Goal: Task Accomplishment & Management: Use online tool/utility

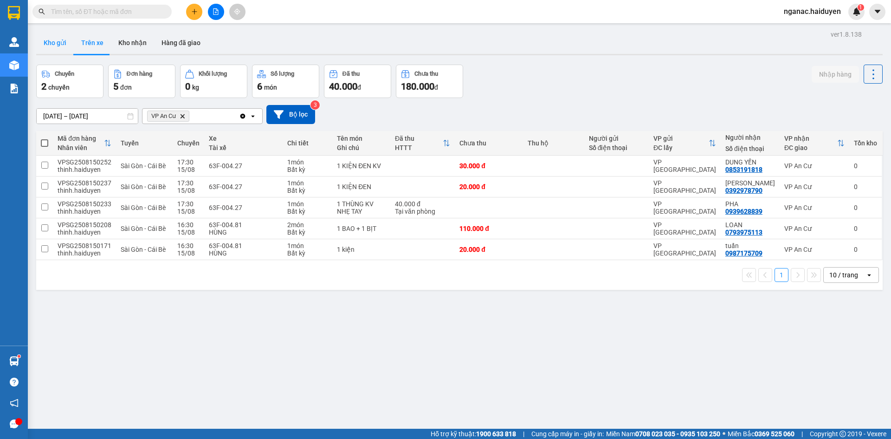
click at [58, 47] on button "Kho gửi" at bounding box center [55, 43] width 38 height 22
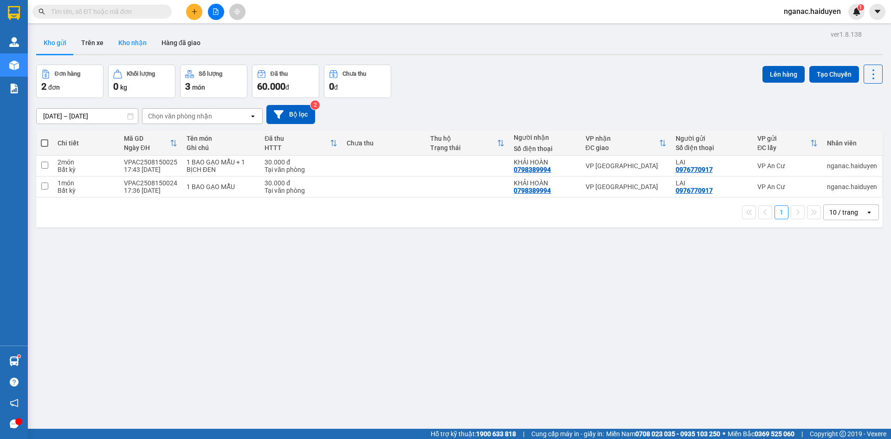
click at [137, 41] on button "Kho nhận" at bounding box center [132, 43] width 43 height 22
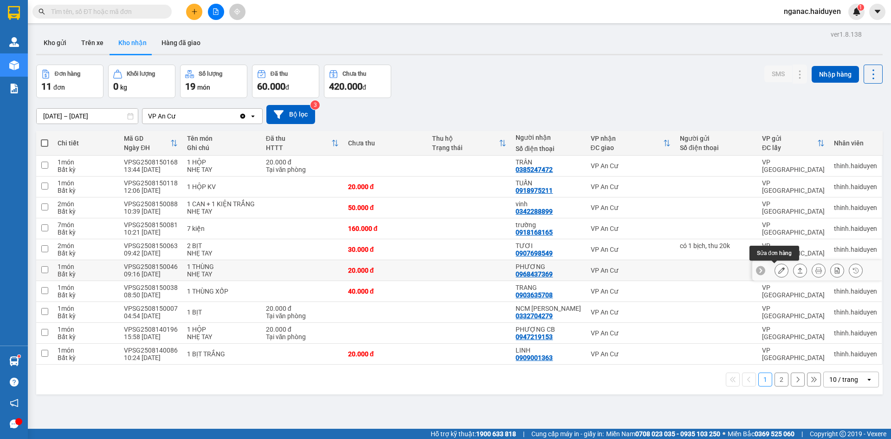
click at [778, 272] on icon at bounding box center [781, 270] width 6 height 6
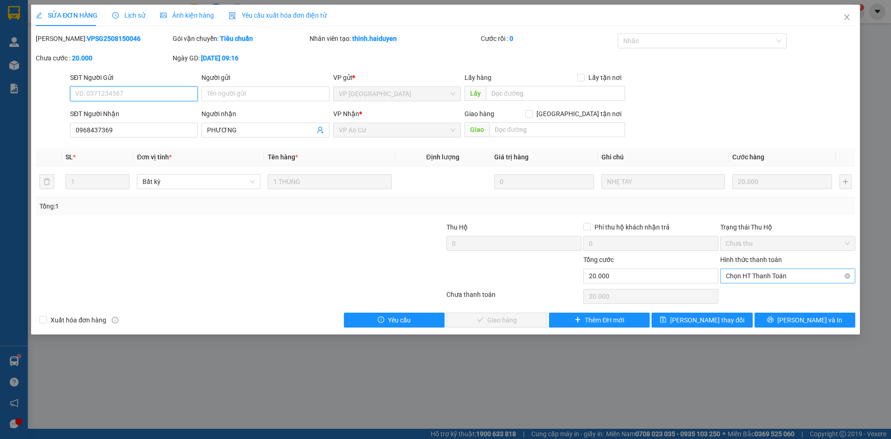
click at [775, 277] on span "Chọn HT Thanh Toán" at bounding box center [788, 276] width 124 height 14
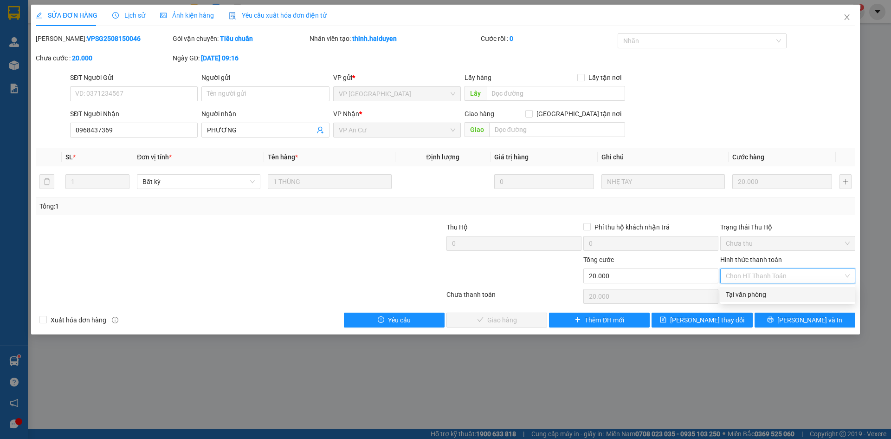
click at [767, 292] on div "Tại văn phòng" at bounding box center [788, 294] width 124 height 10
type input "0"
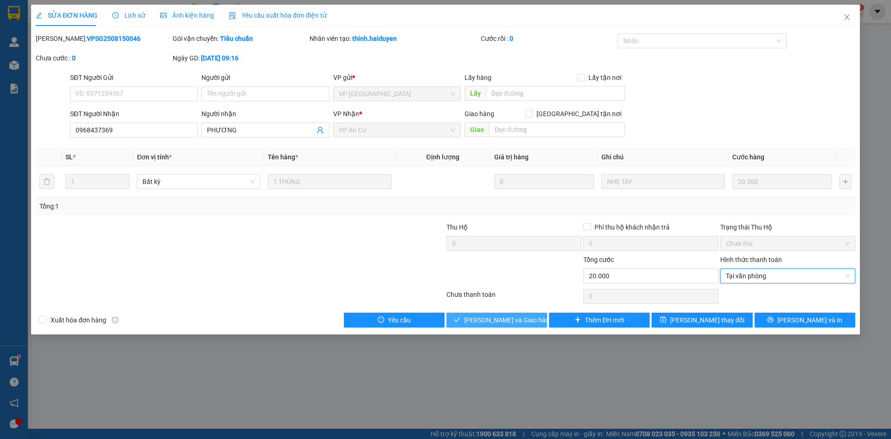
click at [508, 320] on span "[PERSON_NAME] và Giao hàng" at bounding box center [508, 320] width 89 height 10
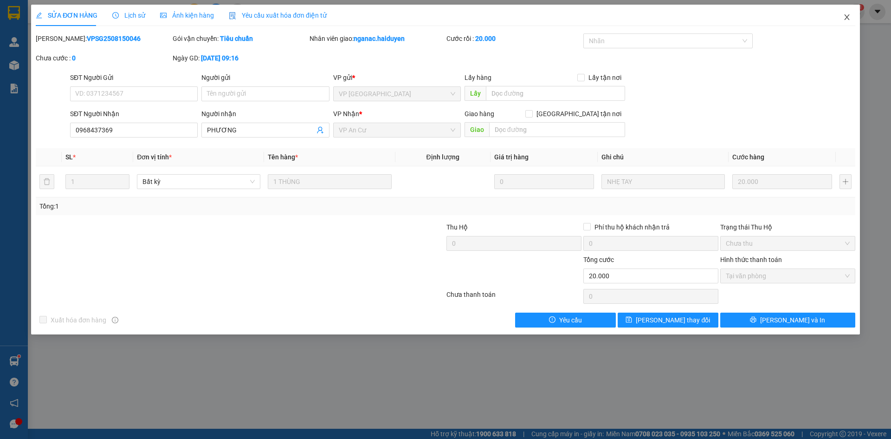
click at [846, 18] on icon "close" at bounding box center [846, 16] width 7 height 7
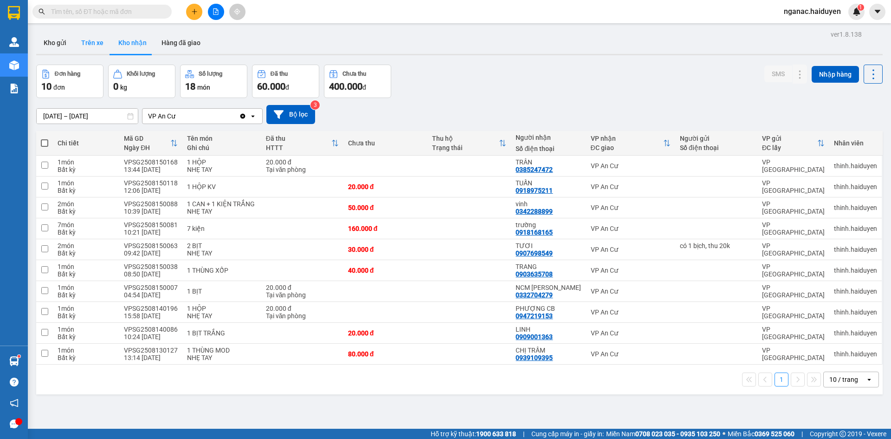
click at [95, 39] on button "Trên xe" at bounding box center [92, 43] width 37 height 22
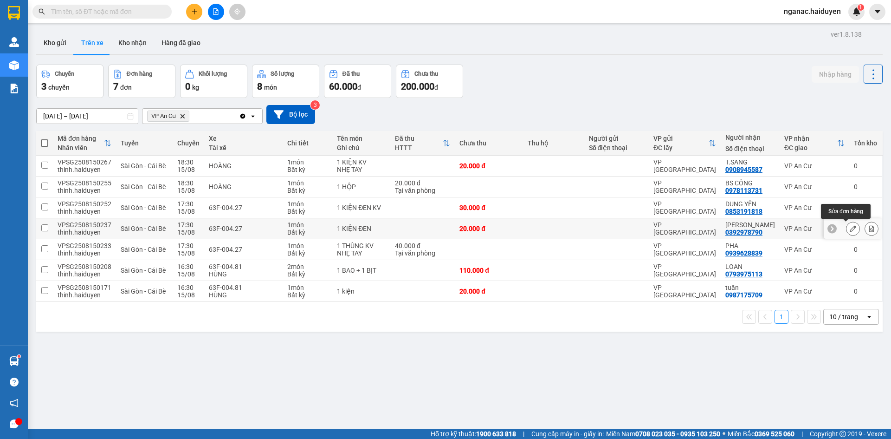
click at [850, 227] on icon at bounding box center [853, 228] width 6 height 6
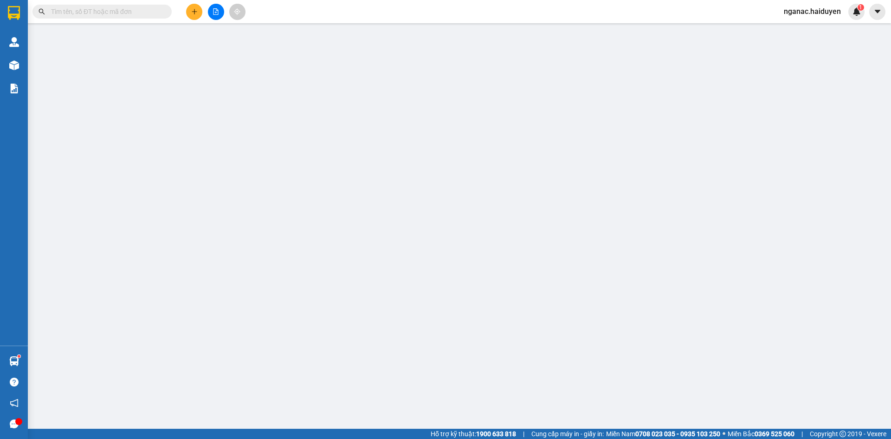
type input "0392978790"
type input "[PERSON_NAME]"
type input "20.000"
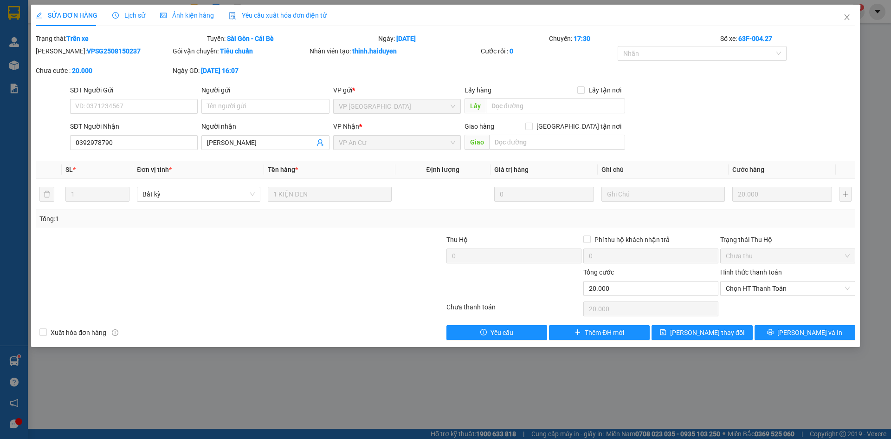
click at [119, 19] on span "Lịch sử" at bounding box center [128, 15] width 33 height 7
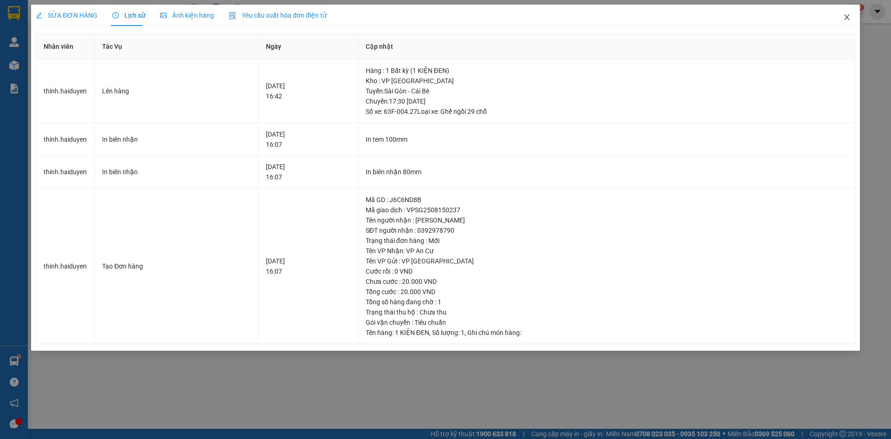
click at [846, 18] on icon "close" at bounding box center [846, 17] width 5 height 6
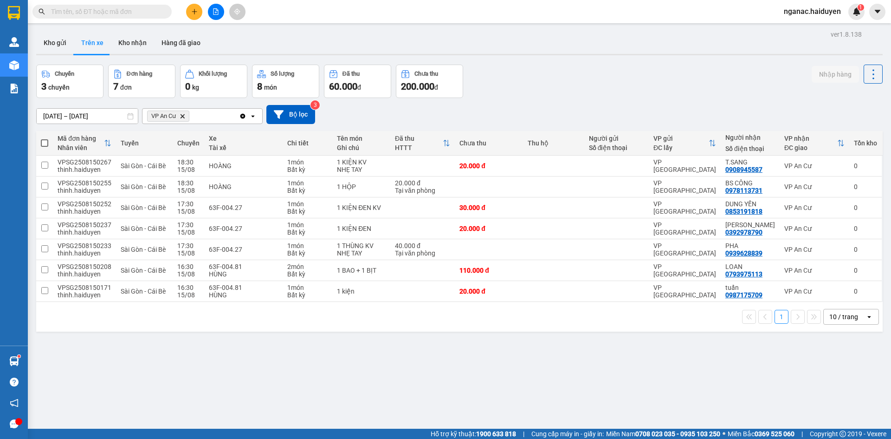
click at [140, 379] on div "ver 1.8.138 Kho gửi Trên xe Kho nhận Hàng đã giao Chuyến 3 chuyến Đơn hàng 7 đơ…" at bounding box center [459, 247] width 854 height 439
click at [566, 395] on div "ver 1.8.138 Kho gửi Trên xe Kho nhận Hàng đã giao Chuyến 3 chuyến Đơn hàng 7 đơ…" at bounding box center [459, 247] width 854 height 439
click at [136, 41] on button "Kho nhận" at bounding box center [132, 43] width 43 height 22
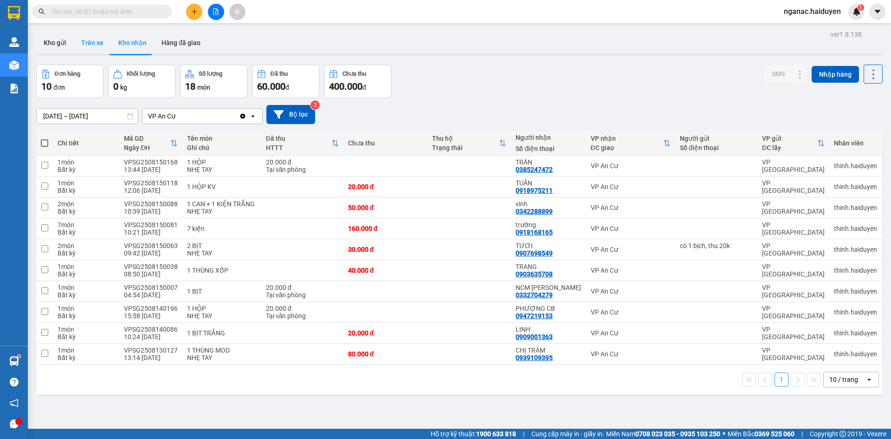
click at [79, 43] on button "Trên xe" at bounding box center [92, 43] width 37 height 22
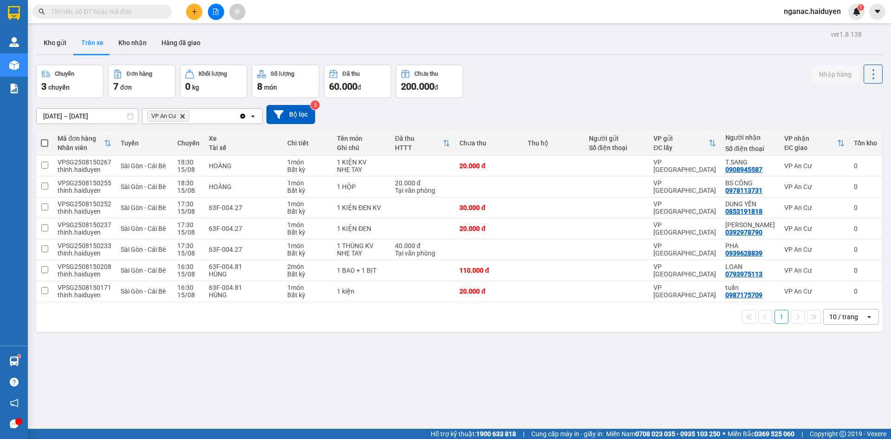
click at [537, 379] on div "ver 1.8.138 Kho gửi Trên xe Kho nhận Hàng đã giao Chuyến 3 chuyến Đơn hàng 7 đơ…" at bounding box center [459, 247] width 854 height 439
click at [193, 11] on icon "plus" at bounding box center [194, 11] width 6 height 6
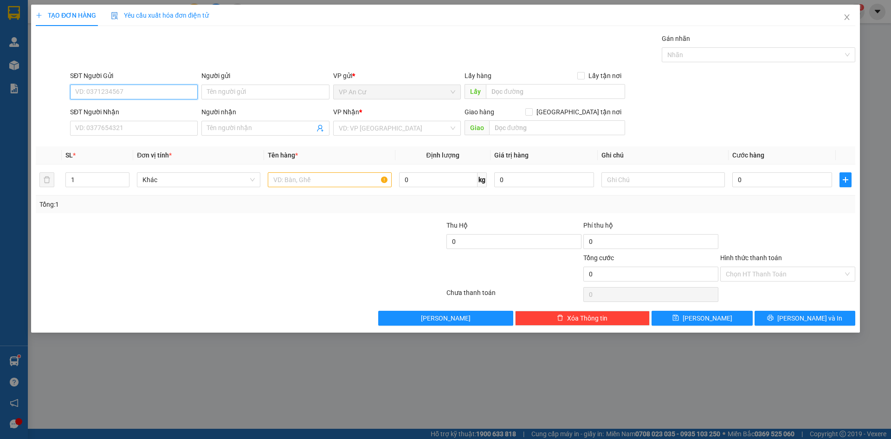
click at [128, 90] on input "SĐT Người Gửi" at bounding box center [134, 91] width 128 height 15
click at [125, 110] on div "0907297930 - PHÁT" at bounding box center [134, 110] width 116 height 10
type input "0907297930"
type input "PHÁT"
type input "02866802586"
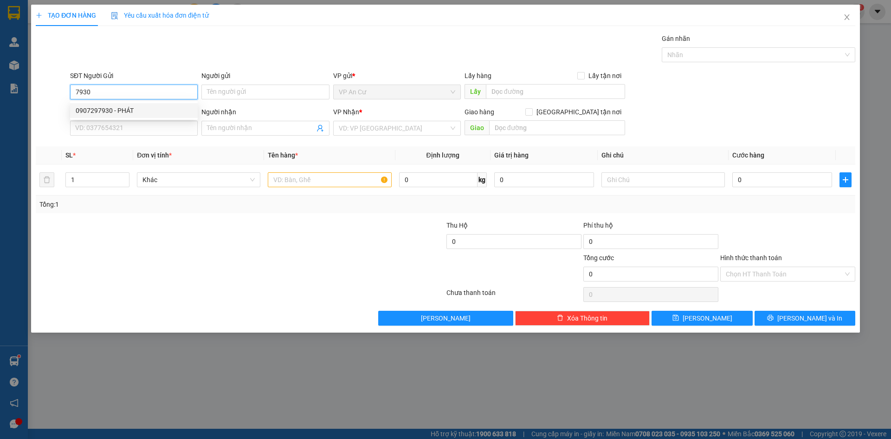
type input "NIỀM TIN"
type input "20.000"
type input "0907297930"
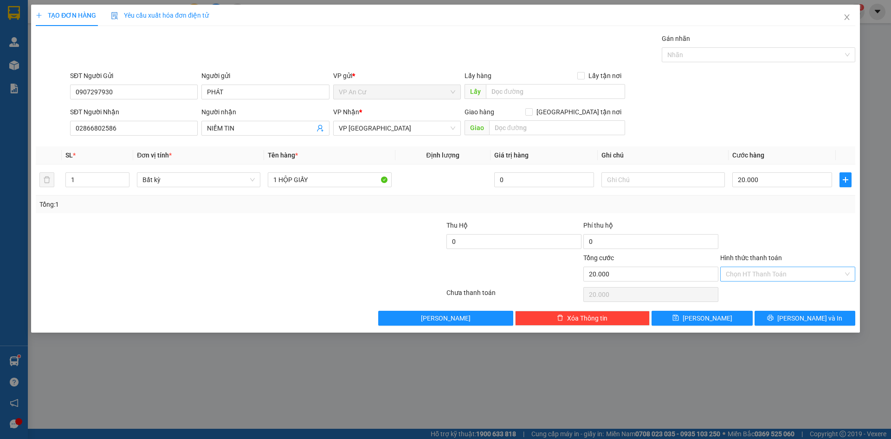
click at [811, 272] on input "Hình thức thanh toán" at bounding box center [784, 274] width 117 height 14
click at [801, 288] on div "Tại văn phòng" at bounding box center [788, 292] width 124 height 10
type input "0"
click at [794, 315] on button "[PERSON_NAME] và In" at bounding box center [805, 317] width 101 height 15
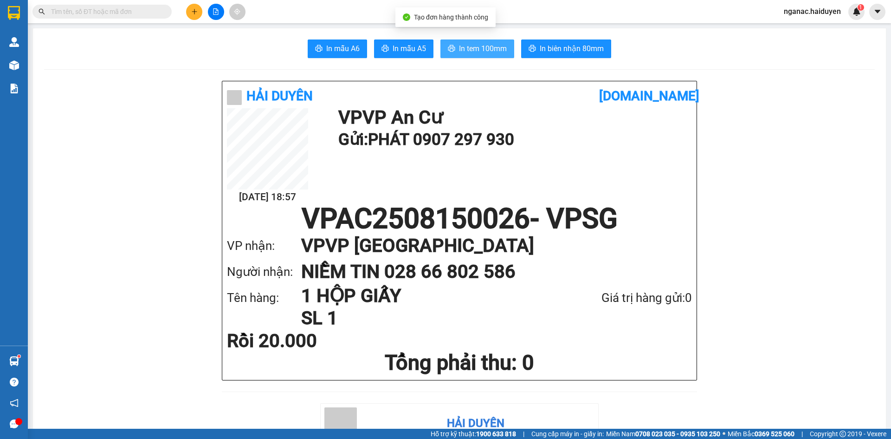
click at [480, 49] on span "In tem 100mm" at bounding box center [483, 49] width 48 height 12
click at [194, 18] on button at bounding box center [194, 12] width 16 height 16
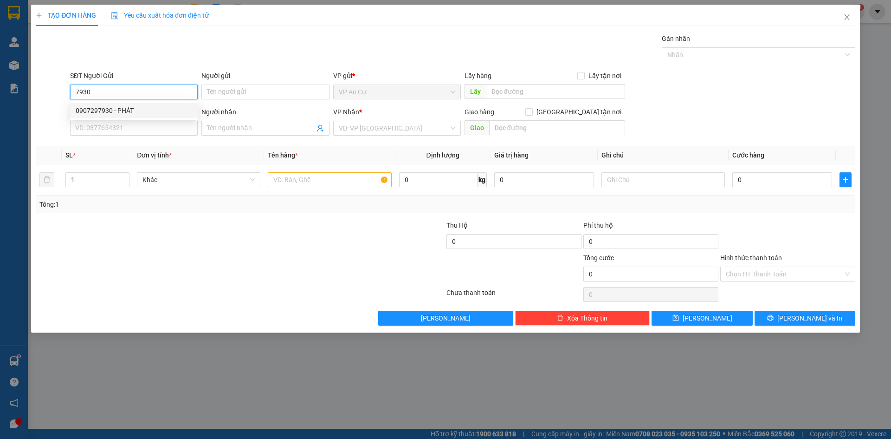
click at [131, 112] on div "0907297930 - PHÁT" at bounding box center [134, 110] width 116 height 10
type input "0907297930"
type input "PHÁT"
type input "02866802586"
type input "NIỀM TIN"
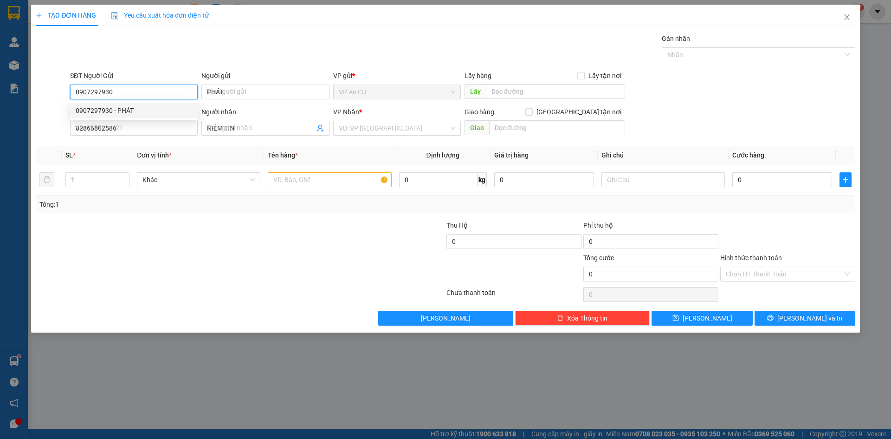
type input "20.000"
type input "0907297930"
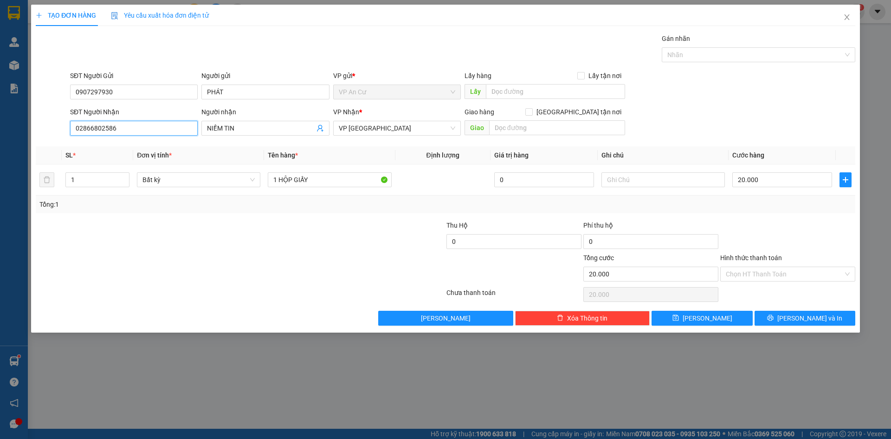
drag, startPoint x: 127, startPoint y: 130, endPoint x: 45, endPoint y: 141, distance: 82.8
click at [45, 141] on div "Transit Pickup Surcharge Ids Transit Deliver Surcharge Ids Transit Deliver Surc…" at bounding box center [446, 179] width 820 height 292
click at [108, 161] on div "0908615875 - LABO GIANG" at bounding box center [134, 161] width 116 height 10
type input "0908615875"
type input "LABO GIANG"
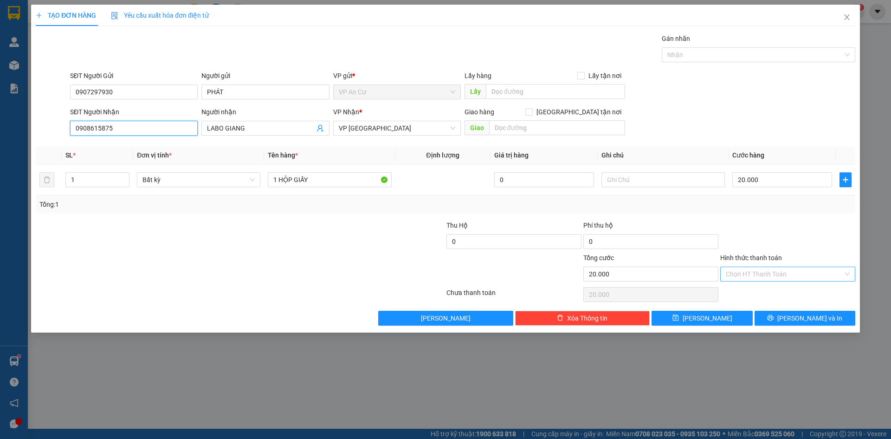
type input "0908615875"
click at [810, 277] on input "Hình thức thanh toán" at bounding box center [784, 274] width 117 height 14
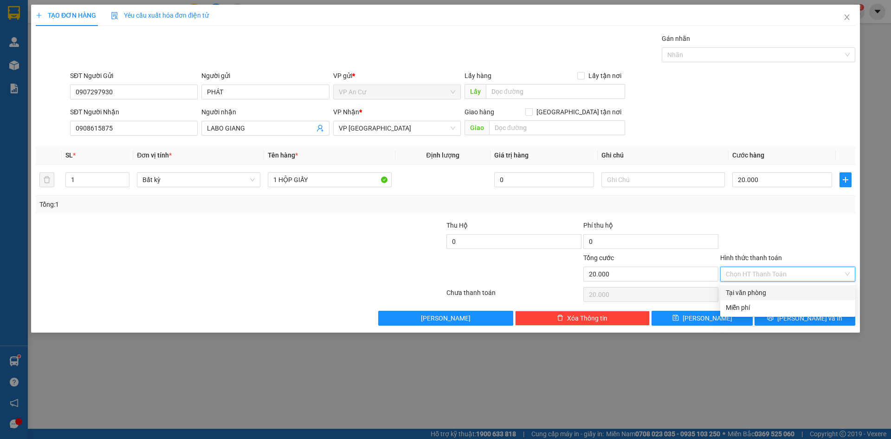
click at [802, 291] on div "Tại văn phòng" at bounding box center [788, 292] width 124 height 10
type input "0"
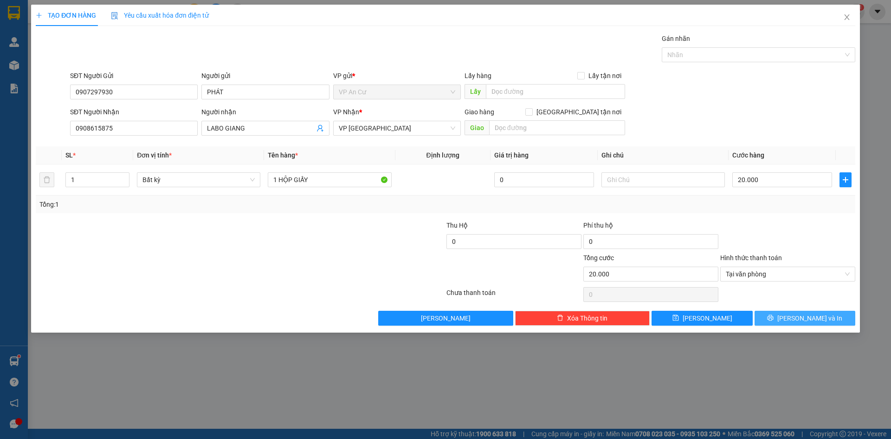
click at [802, 319] on span "[PERSON_NAME] và In" at bounding box center [809, 318] width 65 height 10
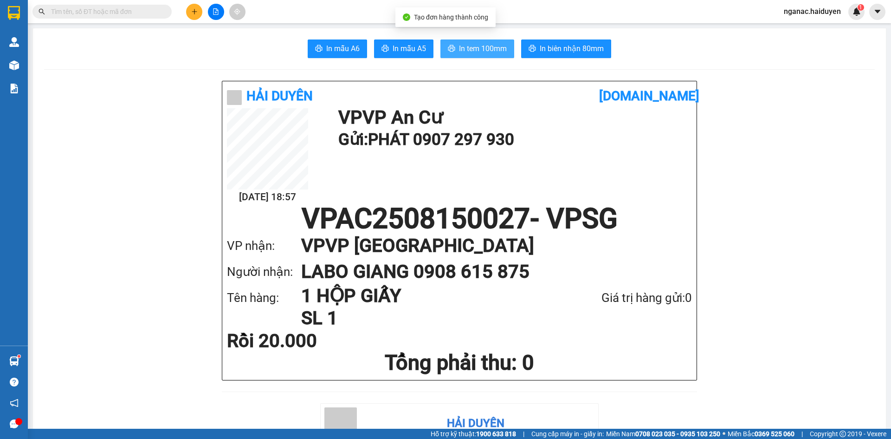
click at [472, 47] on span "In tem 100mm" at bounding box center [483, 49] width 48 height 12
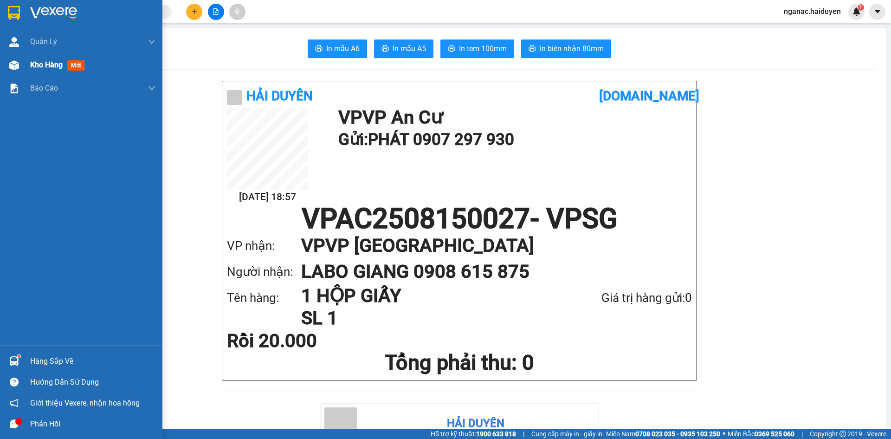
click at [25, 62] on div "Kho hàng mới" at bounding box center [81, 64] width 162 height 23
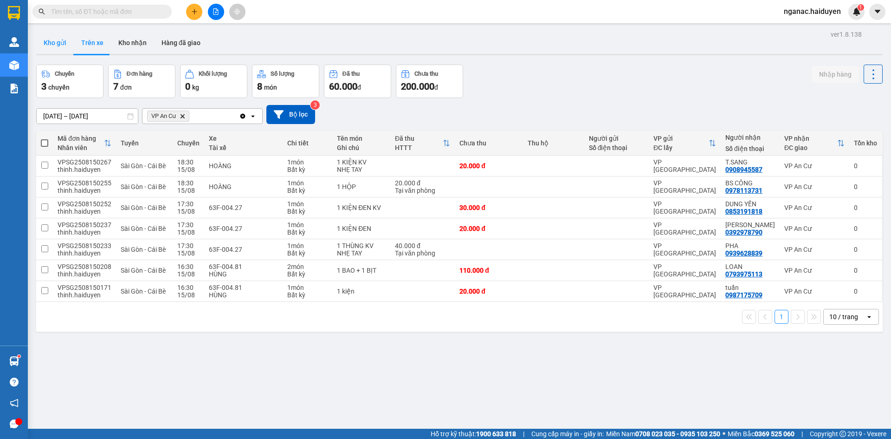
click at [50, 44] on button "Kho gửi" at bounding box center [55, 43] width 38 height 22
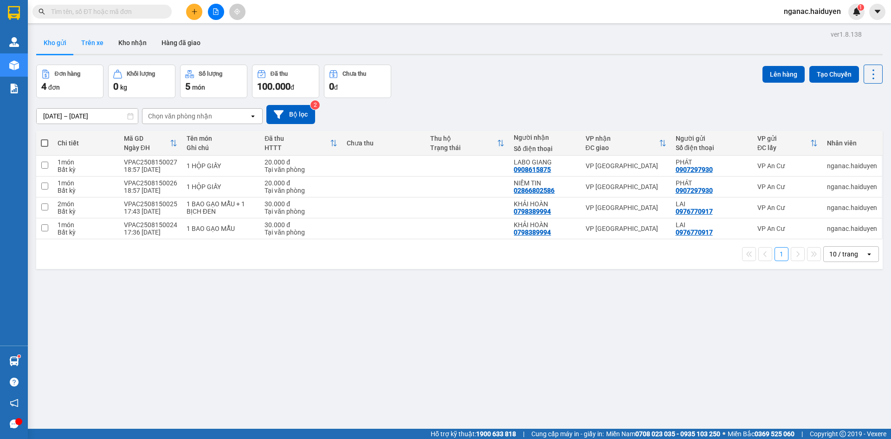
click at [86, 39] on button "Trên xe" at bounding box center [92, 43] width 37 height 22
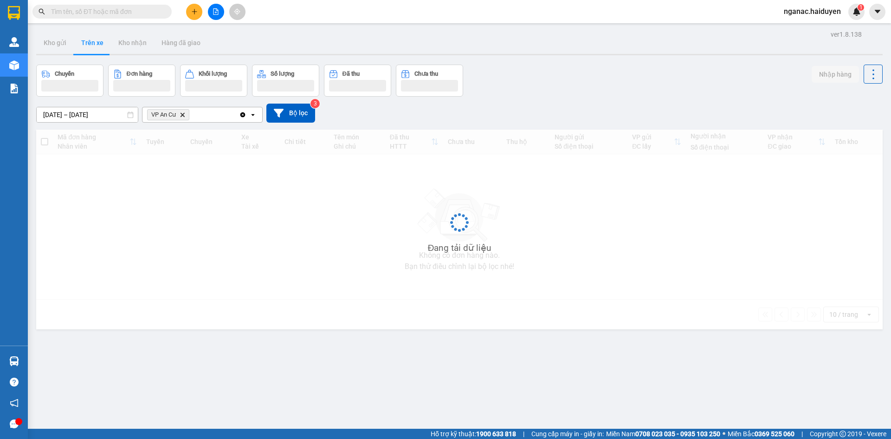
scroll to position [43, 0]
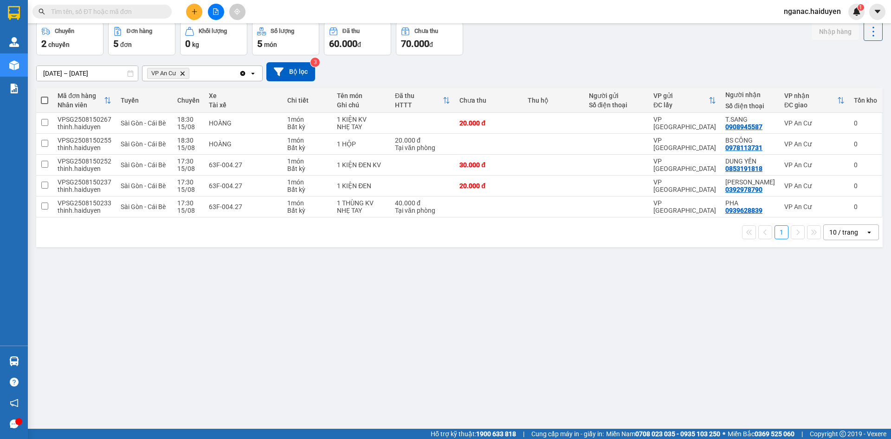
click at [579, 395] on div "ver 1.8.138 Kho gửi Trên xe Kho nhận Hàng đã giao Chuyến 2 chuyến Đơn hàng 5 đơ…" at bounding box center [459, 204] width 854 height 439
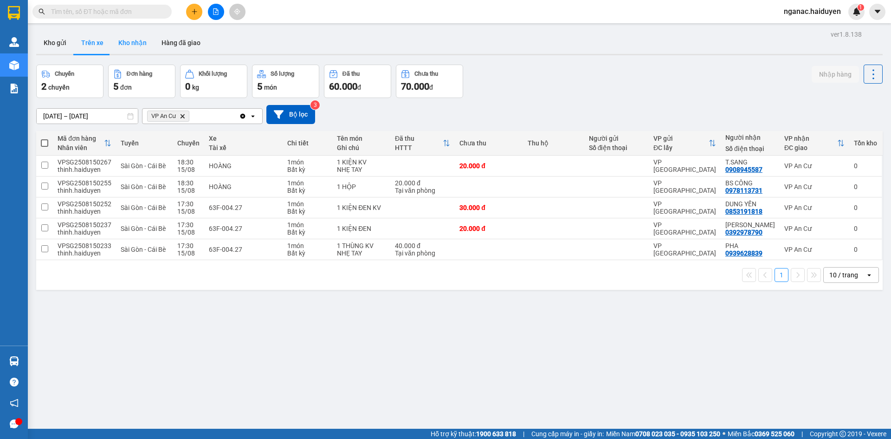
click at [137, 44] on button "Kho nhận" at bounding box center [132, 43] width 43 height 22
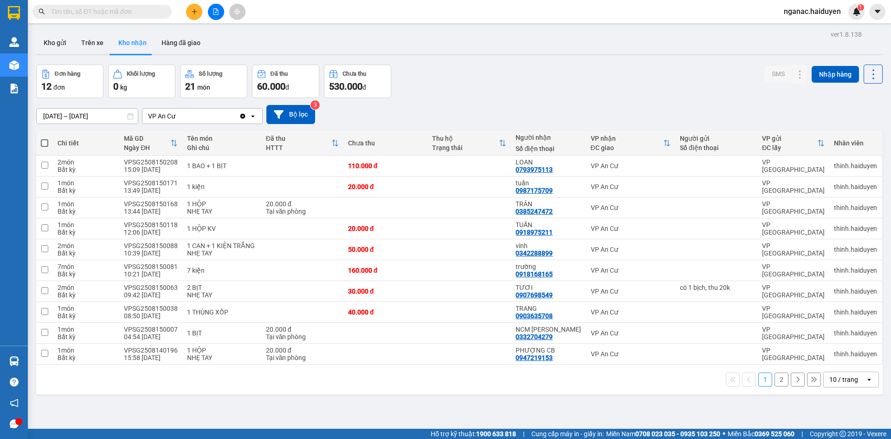
click at [522, 420] on div "ver 1.8.138 Kho gửi Trên xe Kho nhận Hàng đã giao Đơn hàng 12 đơn Khối lượng 0 …" at bounding box center [459, 247] width 854 height 439
click at [88, 43] on button "Trên xe" at bounding box center [92, 43] width 37 height 22
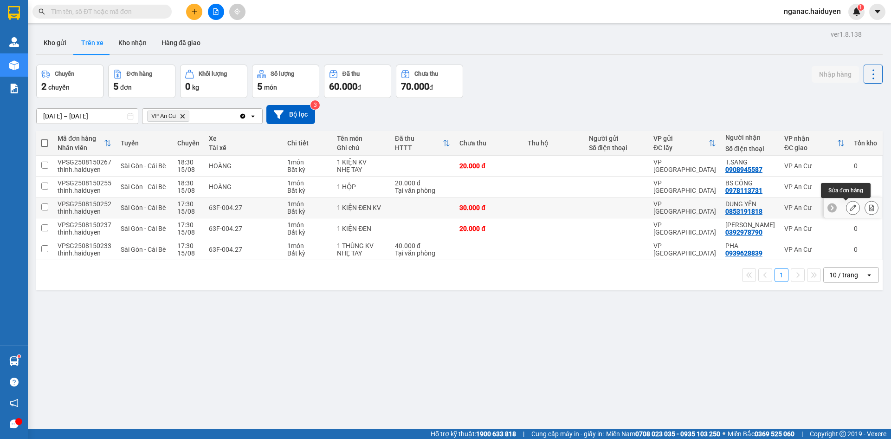
click at [850, 205] on icon at bounding box center [853, 207] width 6 height 6
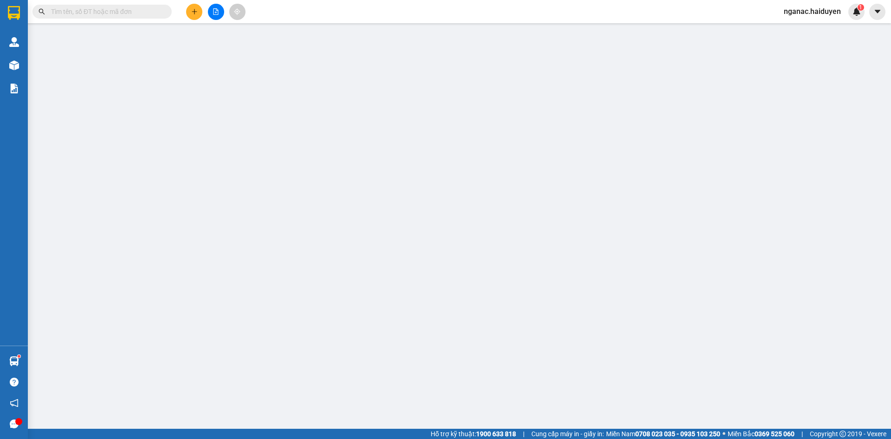
type input "0853191818"
type input "DUNG YẾN"
type input "30.000"
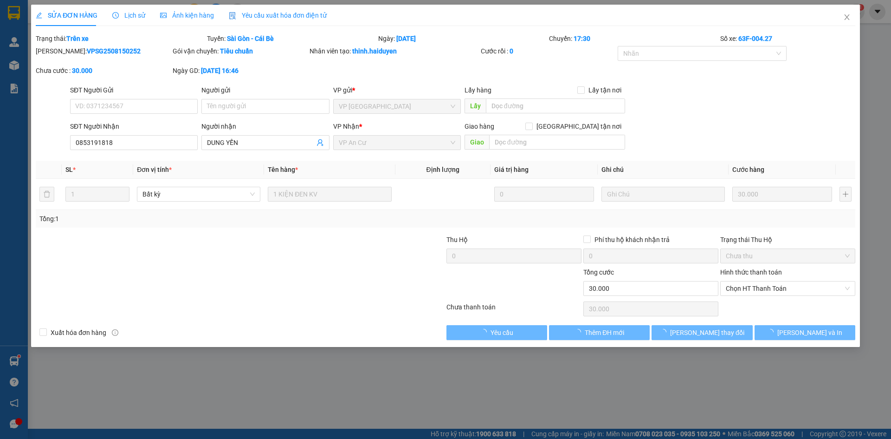
click at [132, 16] on span "Lịch sử" at bounding box center [128, 15] width 33 height 7
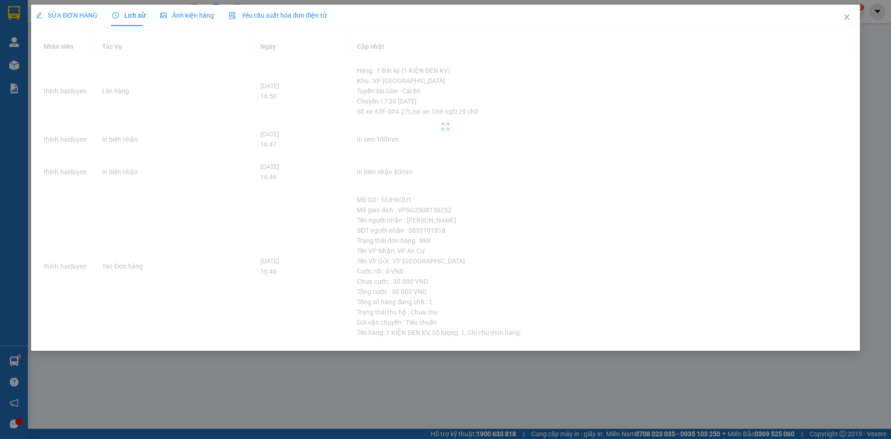
click at [257, 399] on div "SỬA ĐƠN HÀNG Lịch sử Ảnh kiện hàng Yêu cầu xuất hóa đơn điện tử Total Paid Fee …" at bounding box center [445, 219] width 891 height 439
click at [72, 19] on span "SỬA ĐƠN HÀNG" at bounding box center [67, 15] width 62 height 7
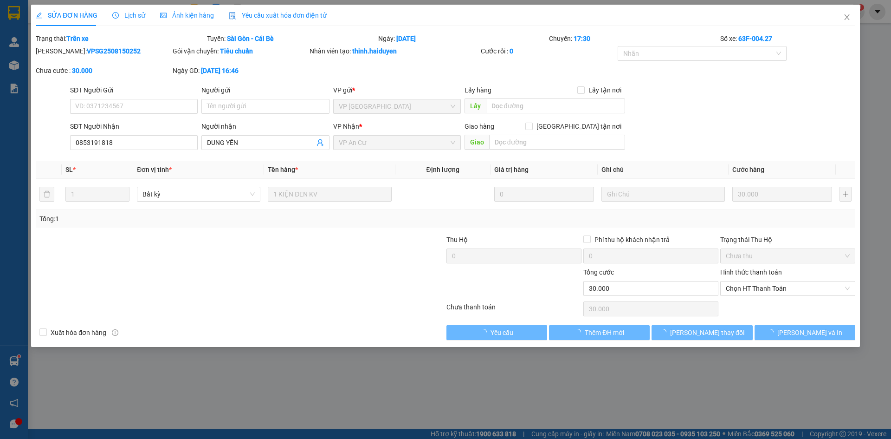
click at [126, 13] on span "Lịch sử" at bounding box center [128, 15] width 33 height 7
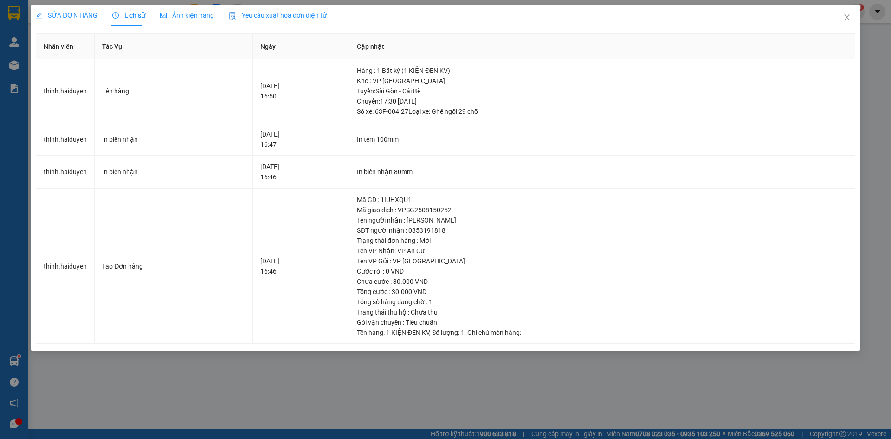
click at [73, 15] on span "SỬA ĐƠN HÀNG" at bounding box center [67, 15] width 62 height 7
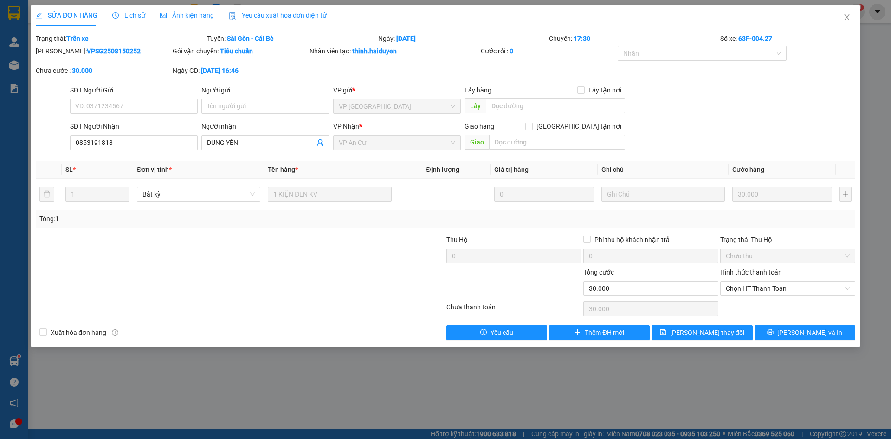
click at [129, 15] on span "Lịch sử" at bounding box center [128, 15] width 33 height 7
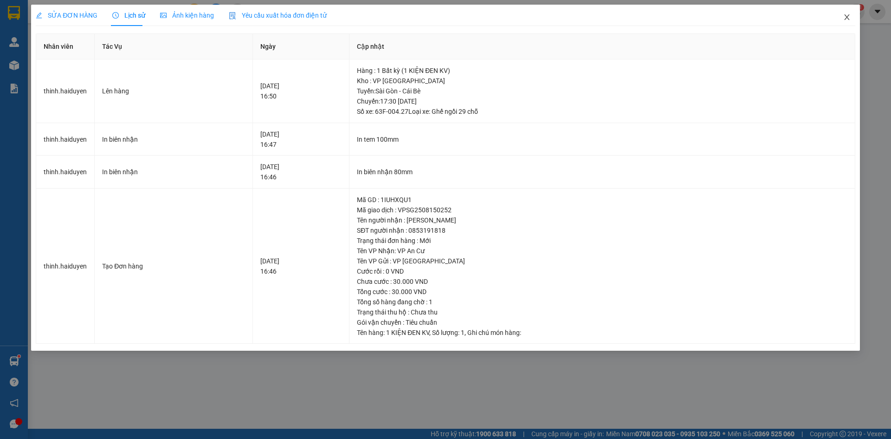
click at [846, 16] on icon "close" at bounding box center [846, 17] width 5 height 6
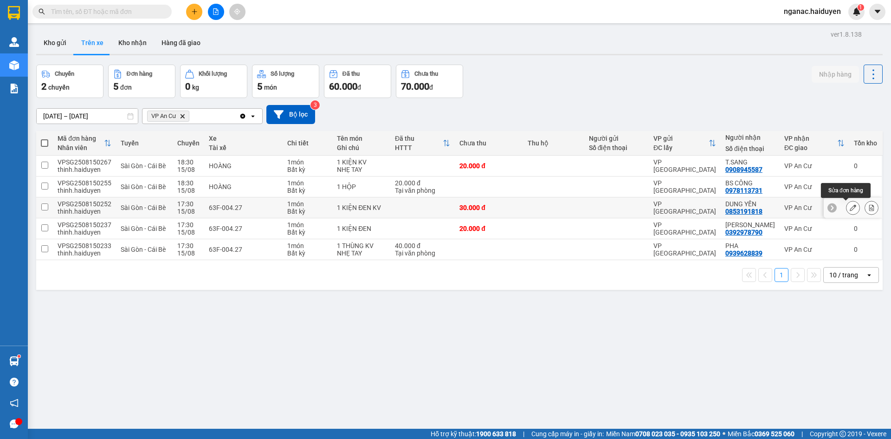
click at [846, 204] on button at bounding box center [852, 208] width 13 height 16
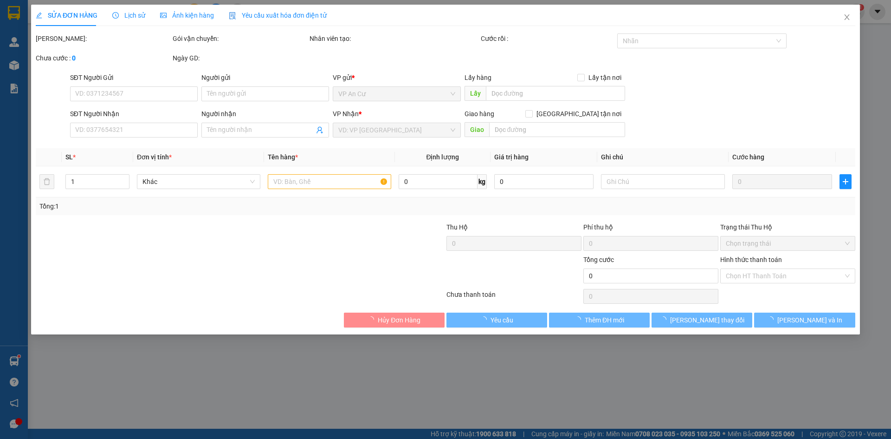
type input "0853191818"
type input "DUNG YẾN"
type input "30.000"
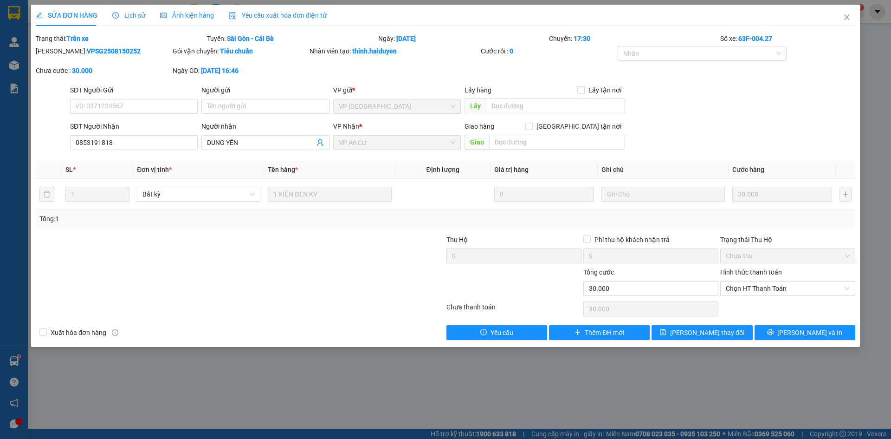
click at [128, 14] on span "Lịch sử" at bounding box center [128, 15] width 33 height 7
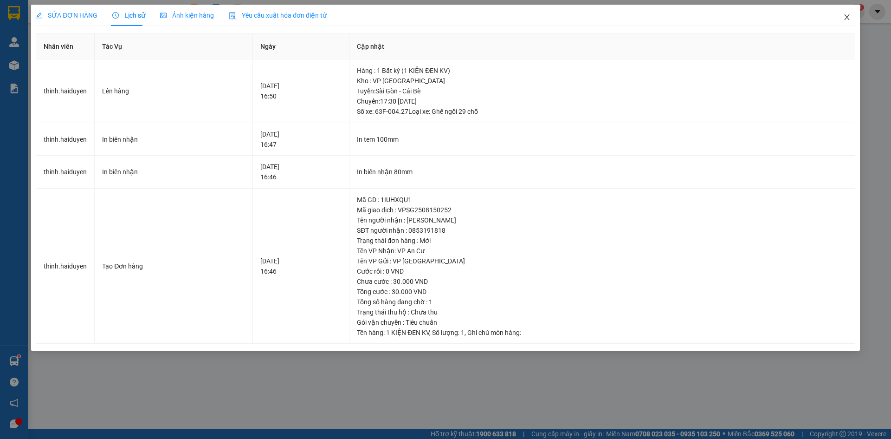
click at [846, 18] on icon "close" at bounding box center [846, 16] width 7 height 7
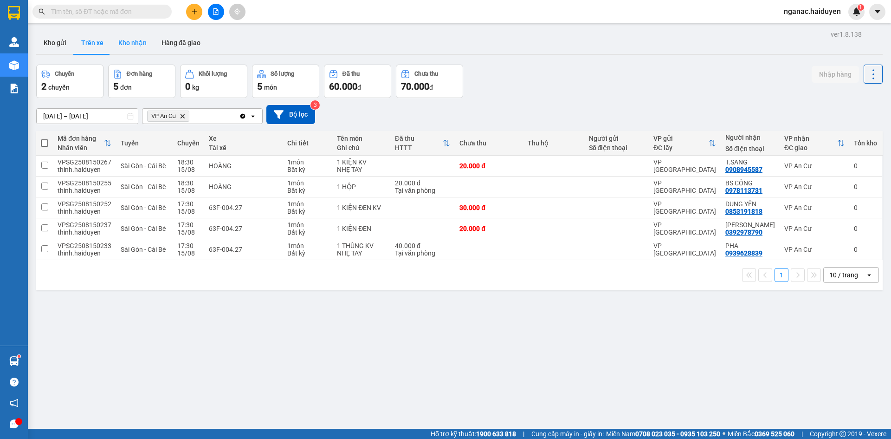
click at [127, 51] on button "Kho nhận" at bounding box center [132, 43] width 43 height 22
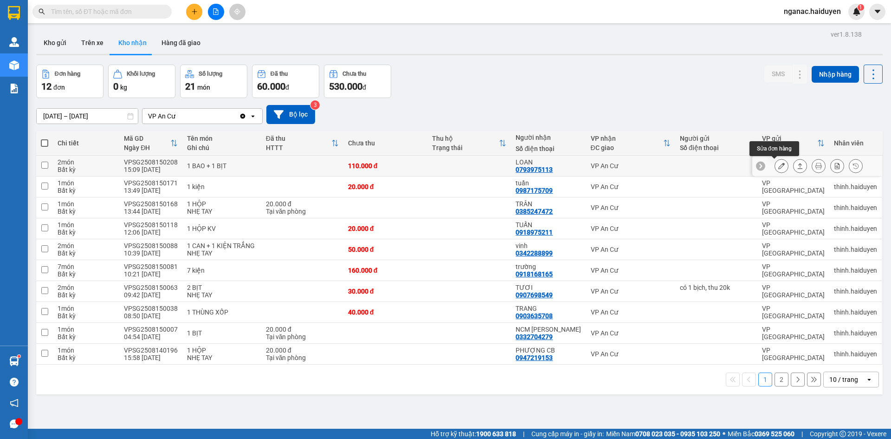
click at [778, 168] on icon at bounding box center [781, 165] width 6 height 6
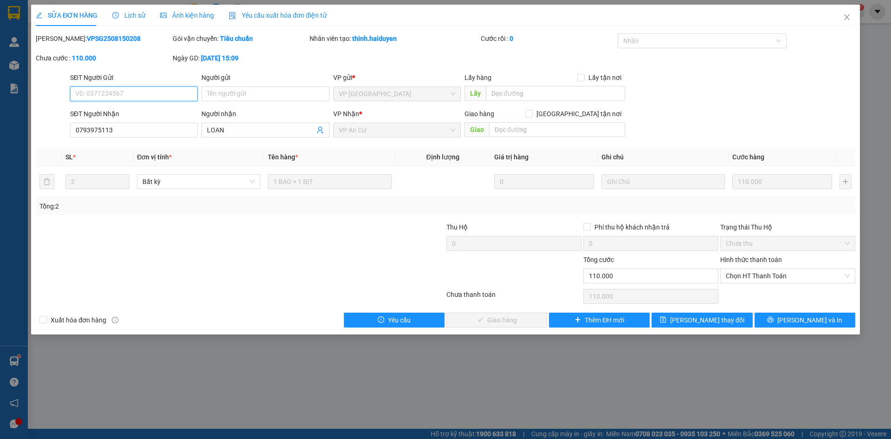
drag, startPoint x: 736, startPoint y: 276, endPoint x: 738, endPoint y: 283, distance: 7.5
click at [736, 276] on span "Chọn HT Thanh Toán" at bounding box center [788, 276] width 124 height 14
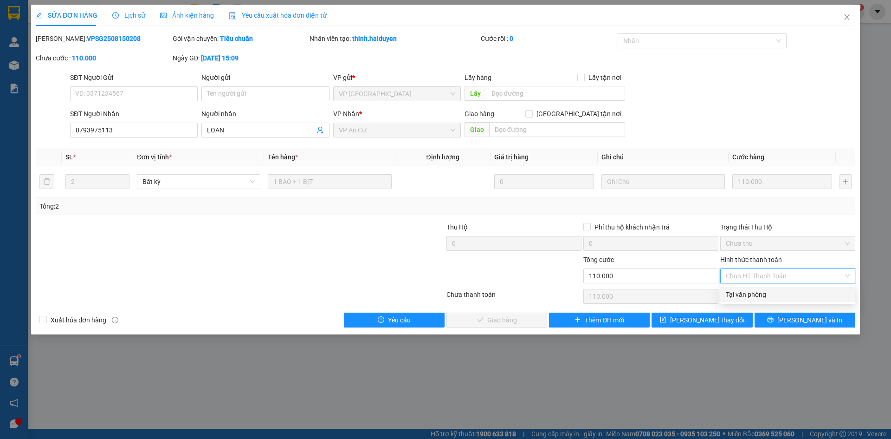
click at [740, 290] on div "Tại văn phòng" at bounding box center [788, 294] width 124 height 10
type input "0"
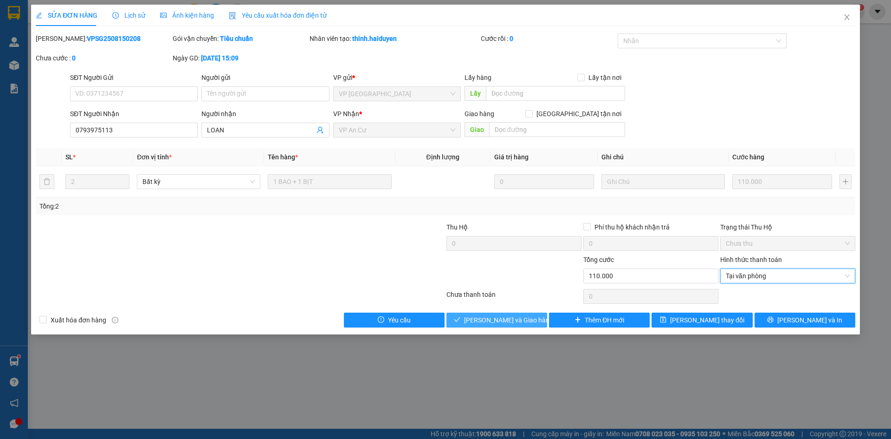
click at [503, 321] on span "[PERSON_NAME] và Giao hàng" at bounding box center [508, 320] width 89 height 10
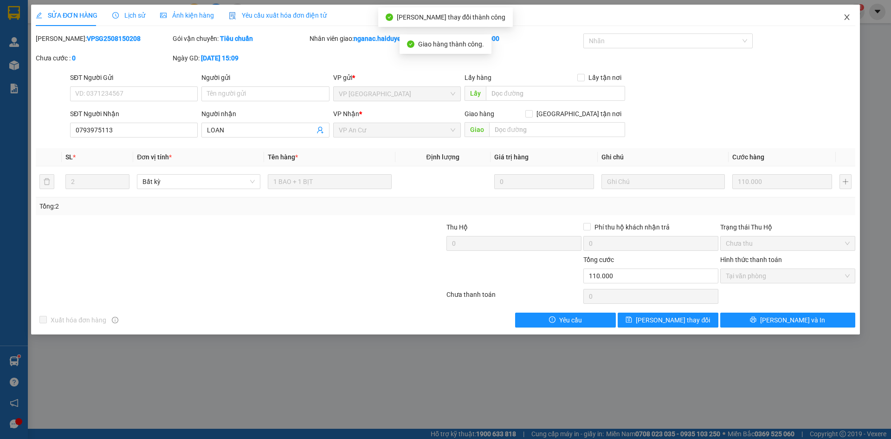
click at [846, 13] on span "Close" at bounding box center [847, 18] width 26 height 26
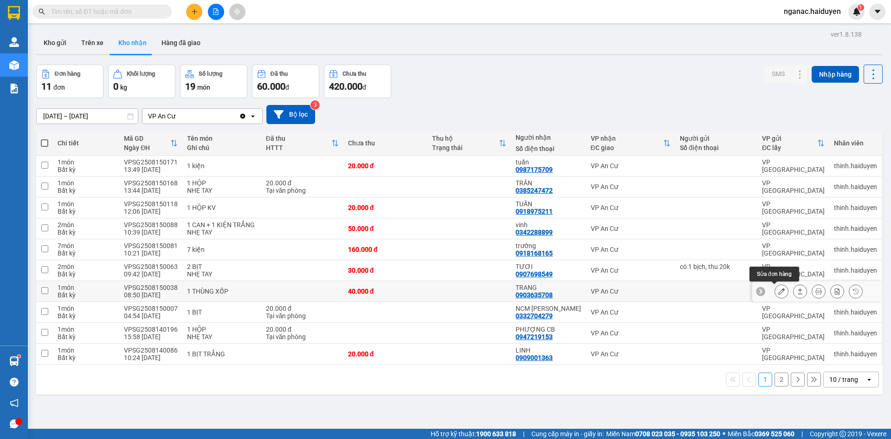
click at [778, 290] on icon at bounding box center [781, 291] width 6 height 6
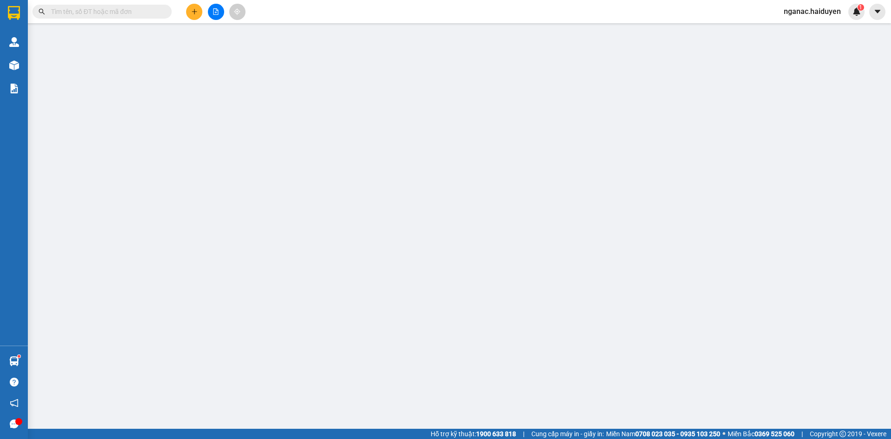
type input "0903635708"
type input "TRANG"
type input "40.000"
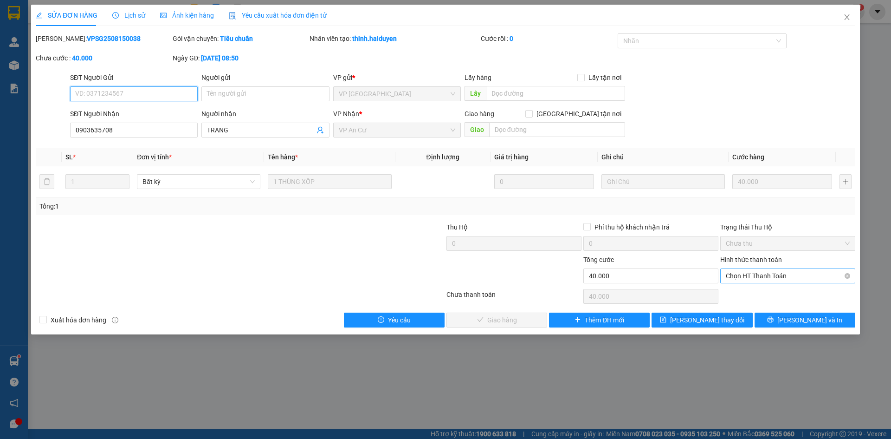
click at [748, 273] on span "Chọn HT Thanh Toán" at bounding box center [788, 276] width 124 height 14
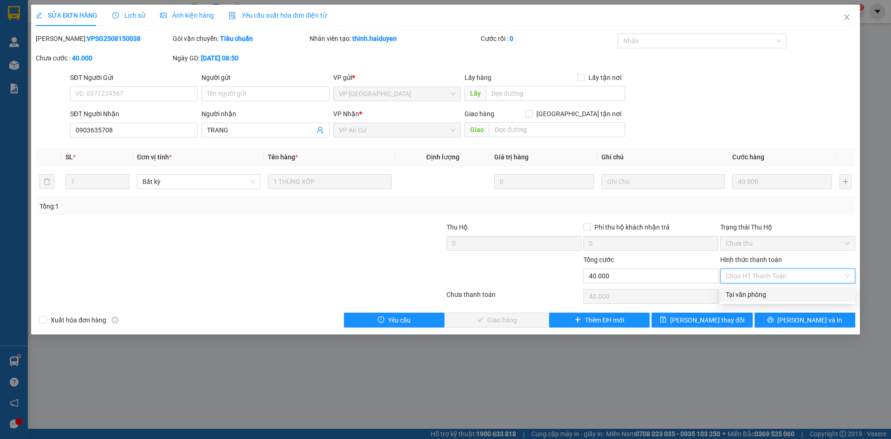
click at [750, 294] on div "Tại văn phòng" at bounding box center [788, 294] width 124 height 10
type input "0"
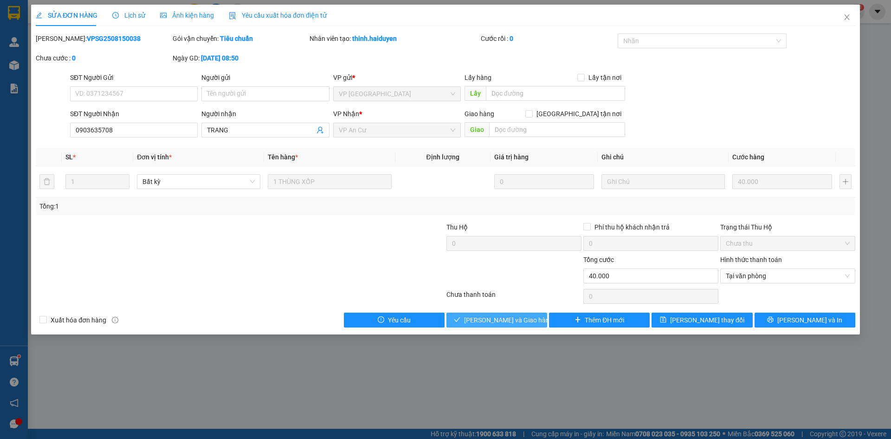
click at [494, 315] on span "[PERSON_NAME] và Giao hàng" at bounding box center [508, 320] width 89 height 10
click at [845, 20] on icon "close" at bounding box center [846, 17] width 5 height 6
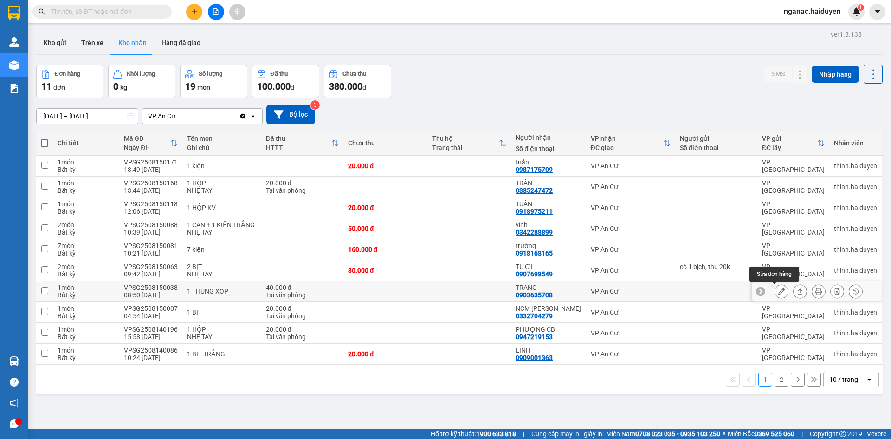
click at [778, 289] on icon at bounding box center [781, 291] width 6 height 6
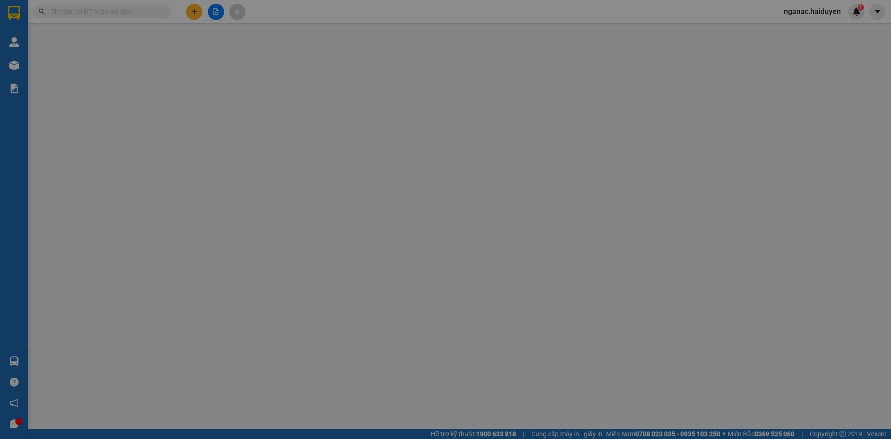
type input "0903635708"
type input "TRANG"
type input "40.000"
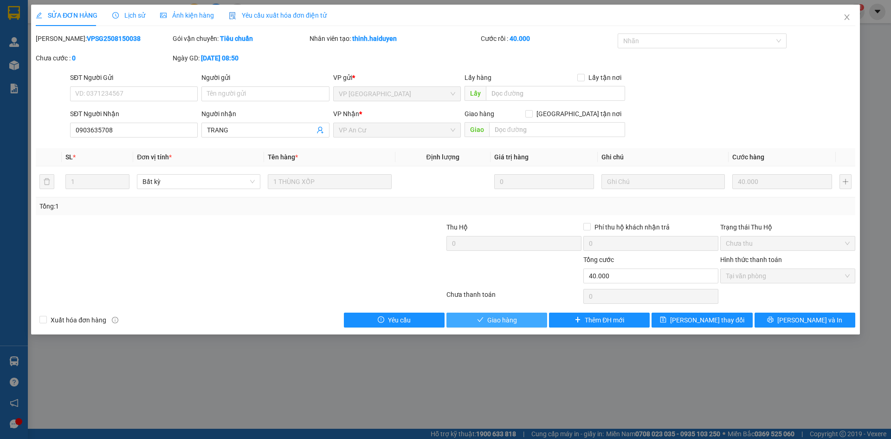
click at [506, 320] on span "Giao hàng" at bounding box center [502, 320] width 30 height 10
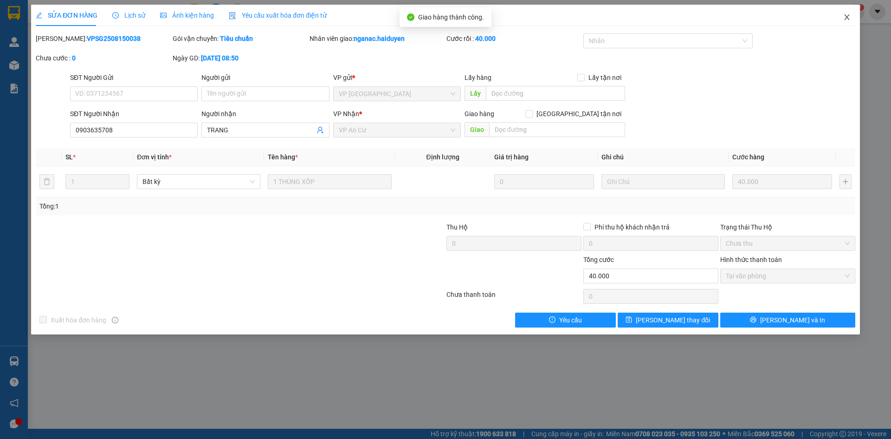
click at [845, 15] on icon "close" at bounding box center [846, 17] width 5 height 6
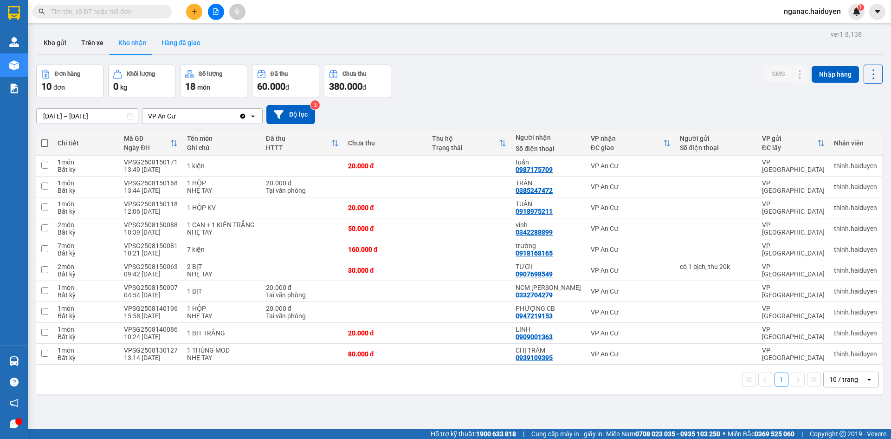
click at [180, 50] on button "Hàng đã giao" at bounding box center [181, 43] width 54 height 22
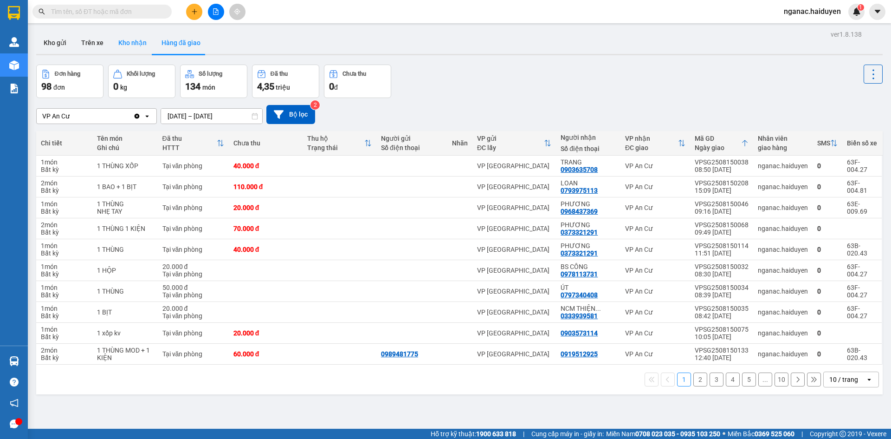
click at [124, 39] on button "Kho nhận" at bounding box center [132, 43] width 43 height 22
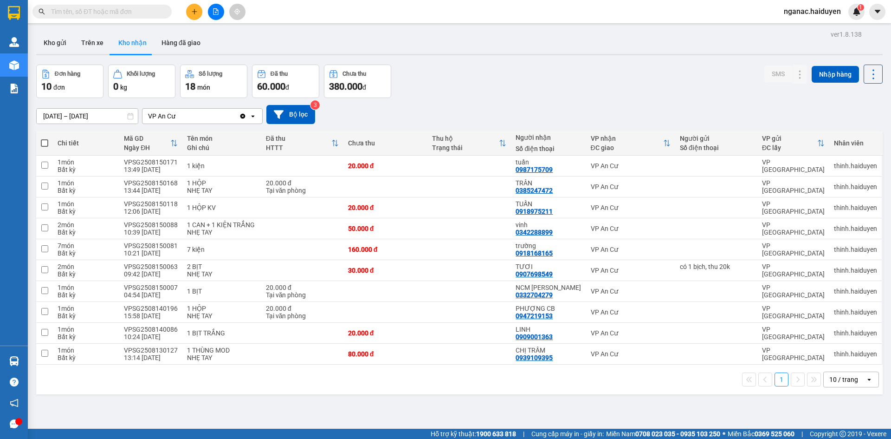
click at [598, 412] on div "ver 1.8.138 Kho gửi Trên xe Kho nhận Hàng đã giao Đơn hàng 10 đơn Khối lượng 0 …" at bounding box center [459, 247] width 854 height 439
click at [94, 41] on button "Trên xe" at bounding box center [92, 43] width 37 height 22
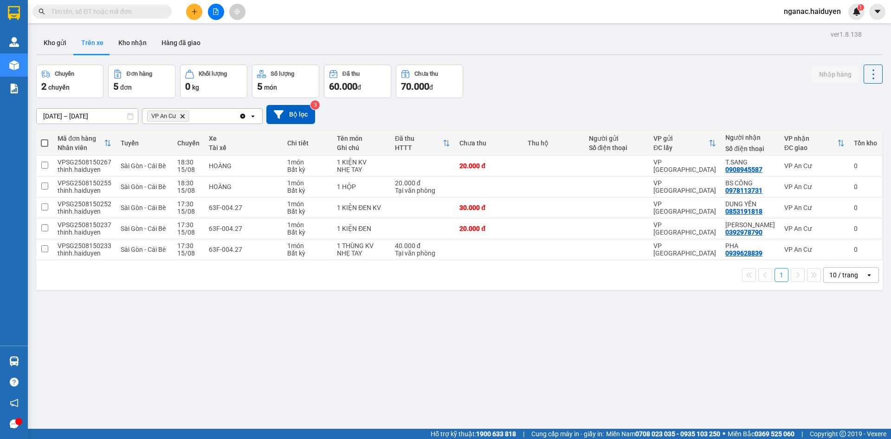
click at [511, 398] on div "ver 1.8.138 Kho gửi Trên xe Kho nhận Hàng đã giao Chuyến 2 chuyến Đơn hàng 5 đơ…" at bounding box center [459, 247] width 854 height 439
click at [564, 390] on div "ver 1.8.138 Kho gửi Trên xe Kho nhận Hàng đã giao Chuyến 2 chuyến Đơn hàng 5 đơ…" at bounding box center [459, 247] width 854 height 439
click at [601, 372] on div "ver 1.8.138 Kho gửi Trên xe Kho nhận Hàng đã giao Chuyến 2 chuyến Đơn hàng 5 đơ…" at bounding box center [459, 247] width 854 height 439
click at [574, 396] on div "ver 1.8.138 Kho gửi Trên xe Kho nhận Hàng đã giao Chuyến 2 chuyến Đơn hàng 5 đơ…" at bounding box center [459, 247] width 854 height 439
click at [577, 395] on div "ver 1.8.138 Kho gửi Trên xe Kho nhận Hàng đã giao Chuyến 2 chuyến Đơn hàng 5 đơ…" at bounding box center [459, 247] width 854 height 439
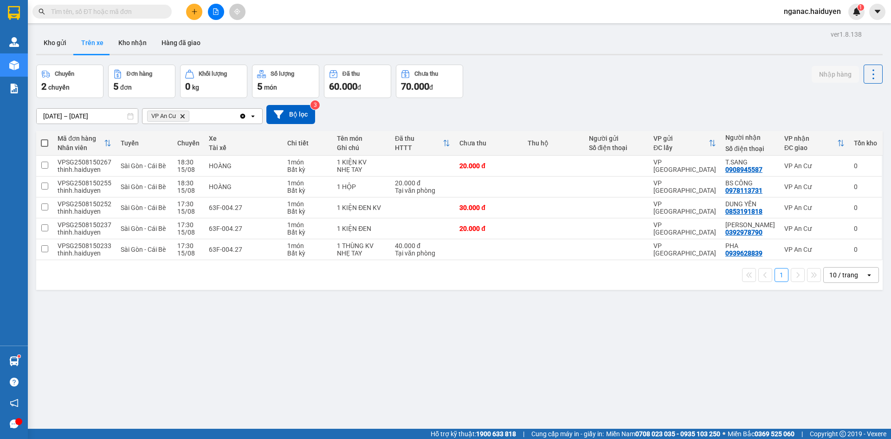
click at [291, 376] on div "ver 1.8.138 Kho gửi Trên xe Kho nhận Hàng đã giao Chuyến 2 chuyến Đơn hàng 5 đơ…" at bounding box center [459, 247] width 854 height 439
click at [142, 41] on button "Kho nhận" at bounding box center [132, 43] width 43 height 22
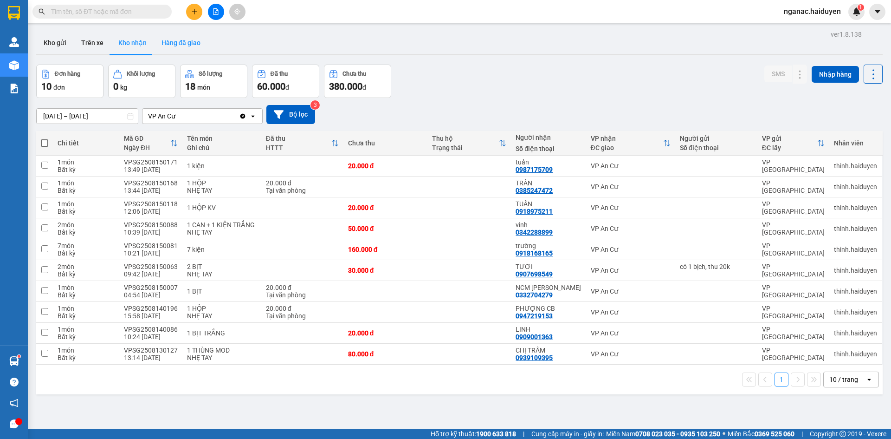
click at [183, 43] on button "Hàng đã giao" at bounding box center [181, 43] width 54 height 22
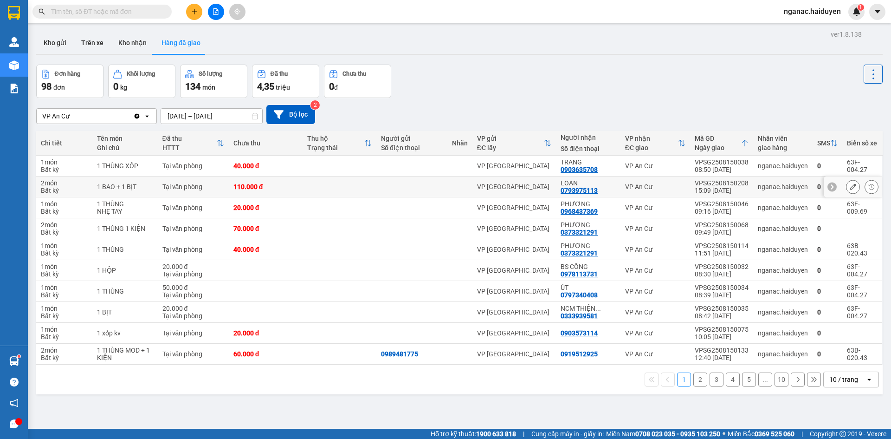
click at [565, 187] on div "0793975113" at bounding box center [579, 190] width 37 height 7
copy div "0793975113"
click at [552, 411] on div "ver 1.8.138 Kho gửi Trên xe Kho nhận Hàng đã giao Đơn hàng 98 đơn Khối lượng 0 …" at bounding box center [459, 247] width 854 height 439
click at [92, 44] on button "Trên xe" at bounding box center [92, 43] width 37 height 22
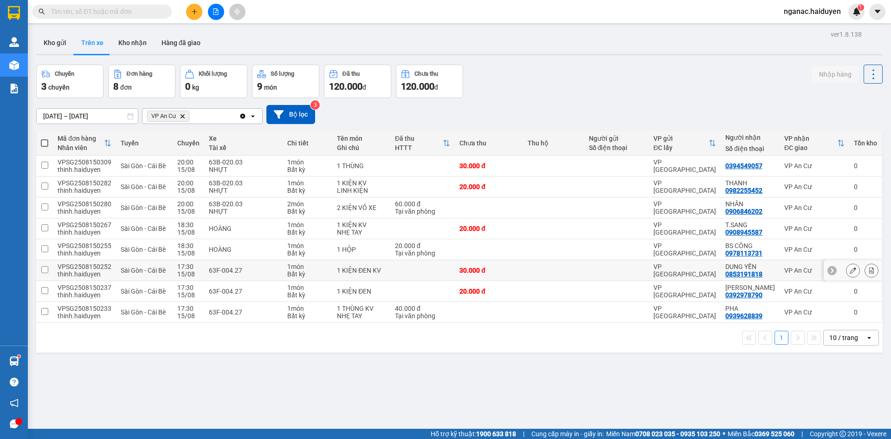
click at [739, 275] on div "0853191818" at bounding box center [743, 273] width 37 height 7
copy div "0853191818"
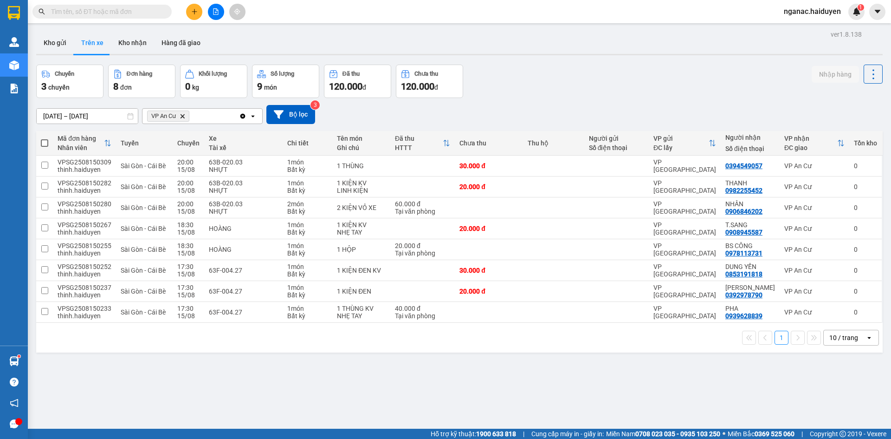
click at [451, 391] on div "ver 1.8.138 Kho gửi Trên xe Kho nhận Hàng đã giao Chuyến 3 chuyến Đơn hàng 8 đơ…" at bounding box center [459, 247] width 854 height 439
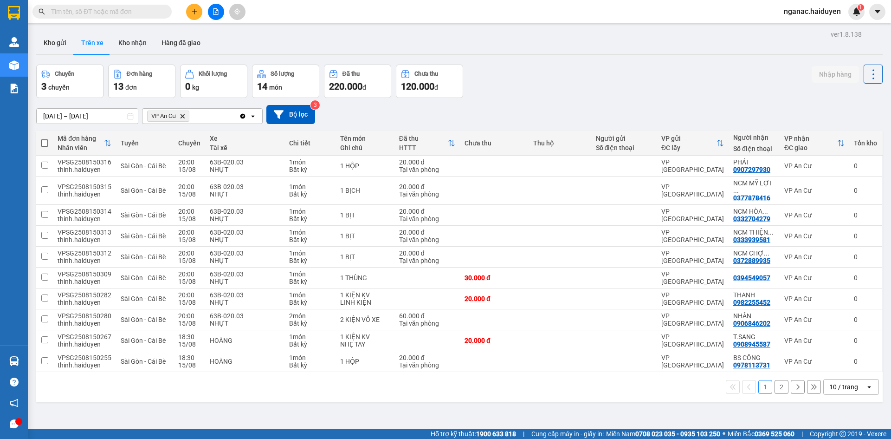
click at [443, 408] on div "ver 1.8.138 Kho gửi Trên xe Kho nhận Hàng đã giao Chuyến 3 chuyến Đơn hàng 13 đ…" at bounding box center [459, 247] width 854 height 439
click at [95, 45] on button "Trên xe" at bounding box center [92, 43] width 37 height 22
click at [850, 164] on icon at bounding box center [853, 165] width 6 height 6
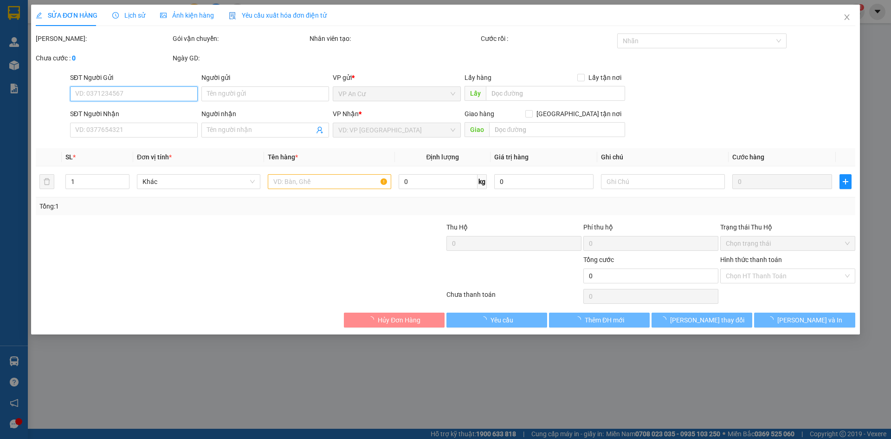
type input "0907297930"
type input "PHÁT"
type input "20.000"
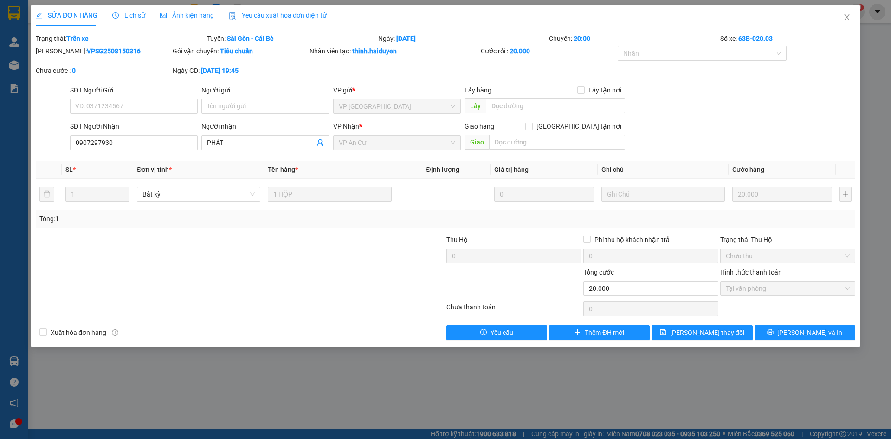
click at [127, 15] on span "Lịch sử" at bounding box center [128, 15] width 33 height 7
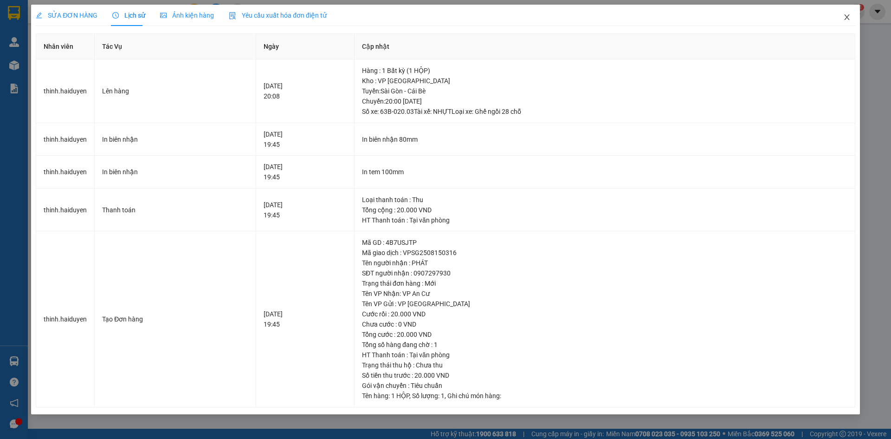
click at [848, 18] on icon "close" at bounding box center [846, 16] width 7 height 7
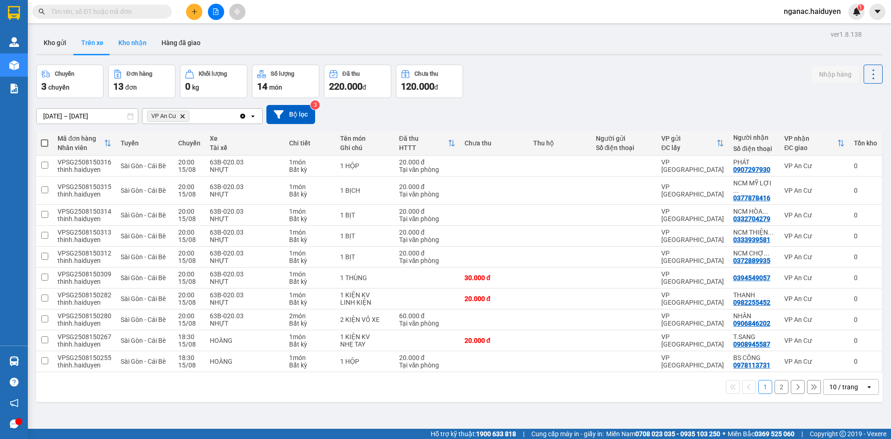
click at [132, 48] on button "Kho nhận" at bounding box center [132, 43] width 43 height 22
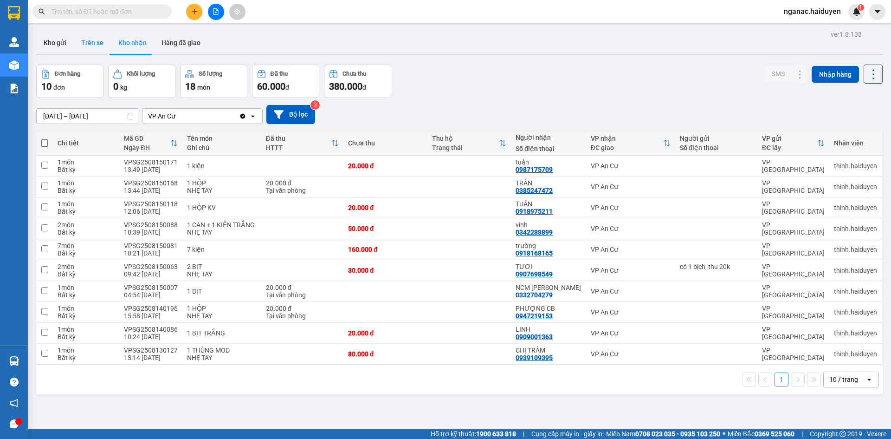
click at [97, 41] on button "Trên xe" at bounding box center [92, 43] width 37 height 22
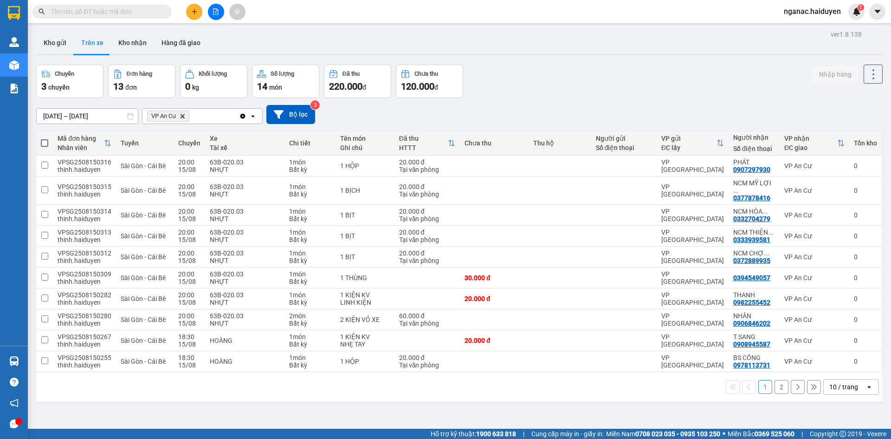
click at [777, 381] on button "2" at bounding box center [782, 387] width 14 height 14
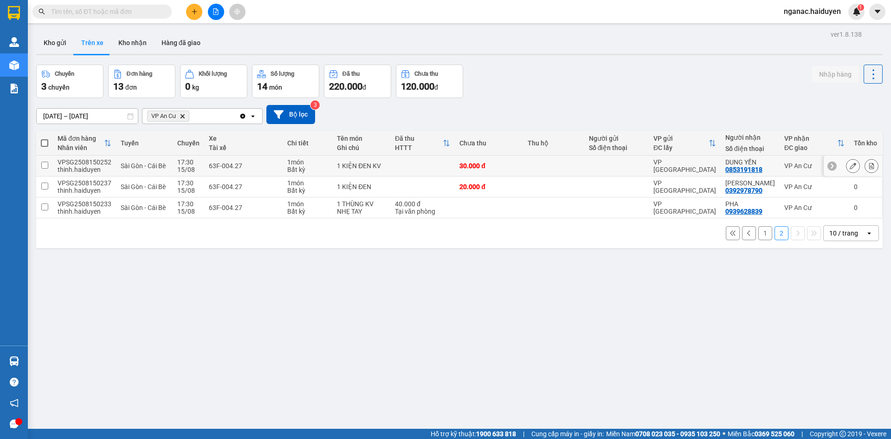
click at [78, 161] on div "VPSG2508150252" at bounding box center [85, 161] width 54 height 7
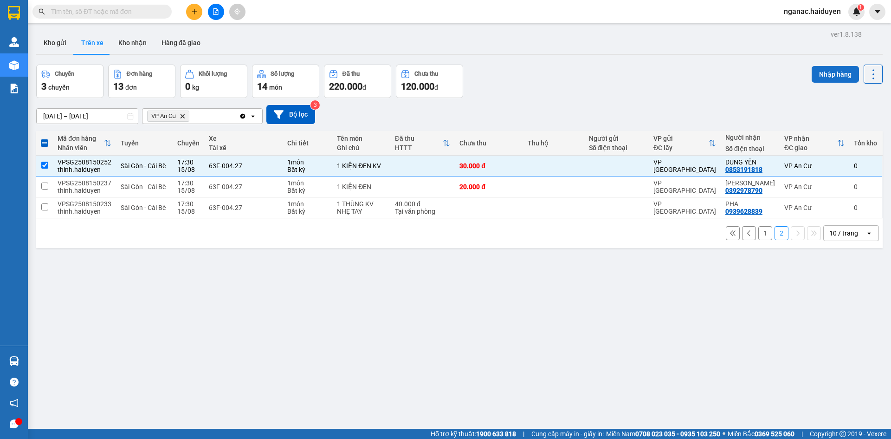
click at [824, 68] on button "Nhập hàng" at bounding box center [835, 74] width 47 height 17
checkbox input "false"
